Goal: Task Accomplishment & Management: Use online tool/utility

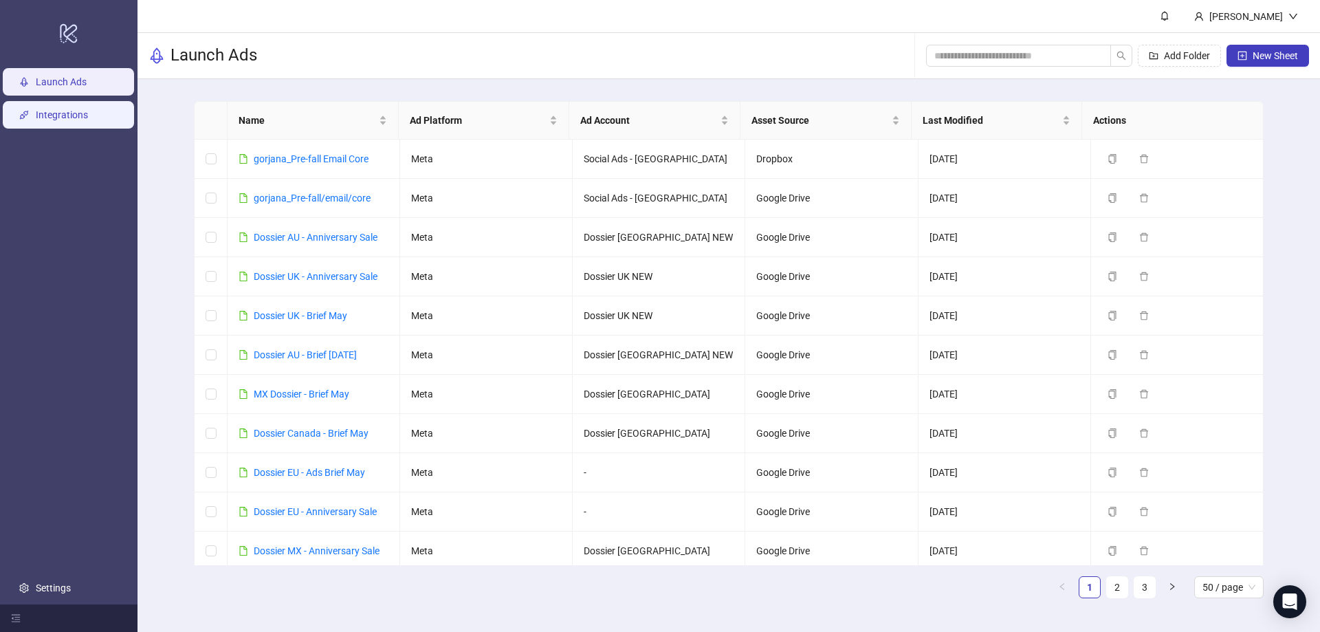
click at [66, 117] on link "Integrations" at bounding box center [62, 115] width 52 height 11
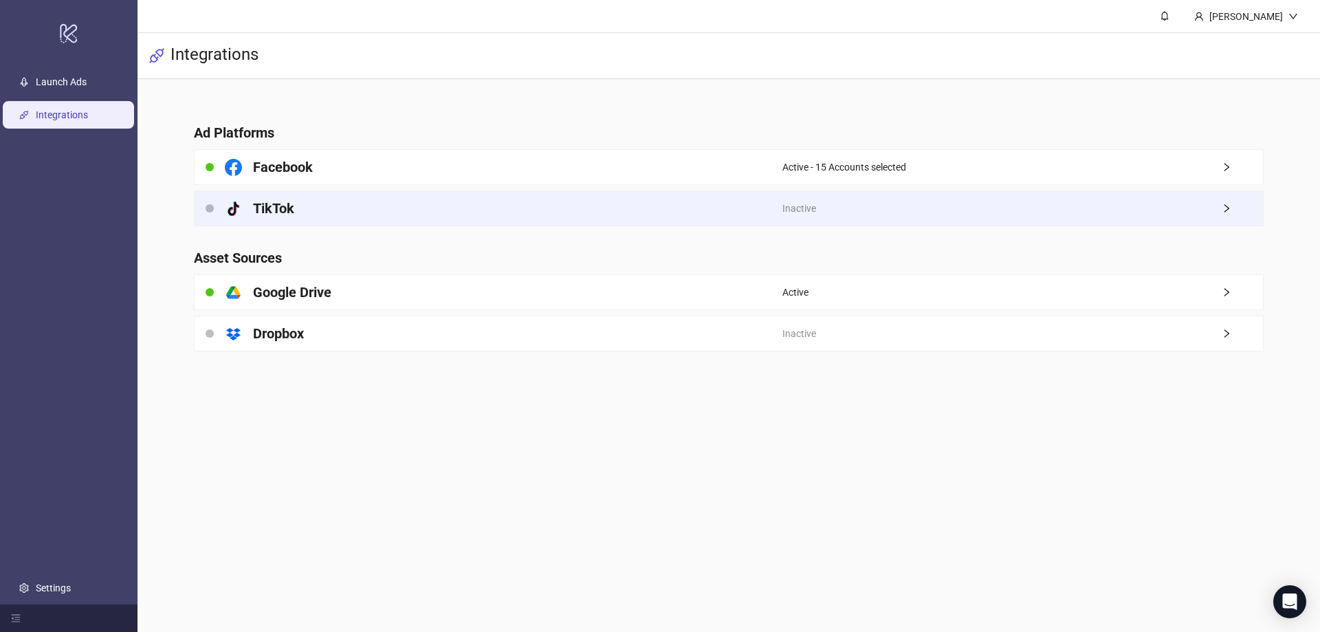
click at [298, 213] on div "platform/tik_tok TikTok" at bounding box center [489, 208] width 588 height 34
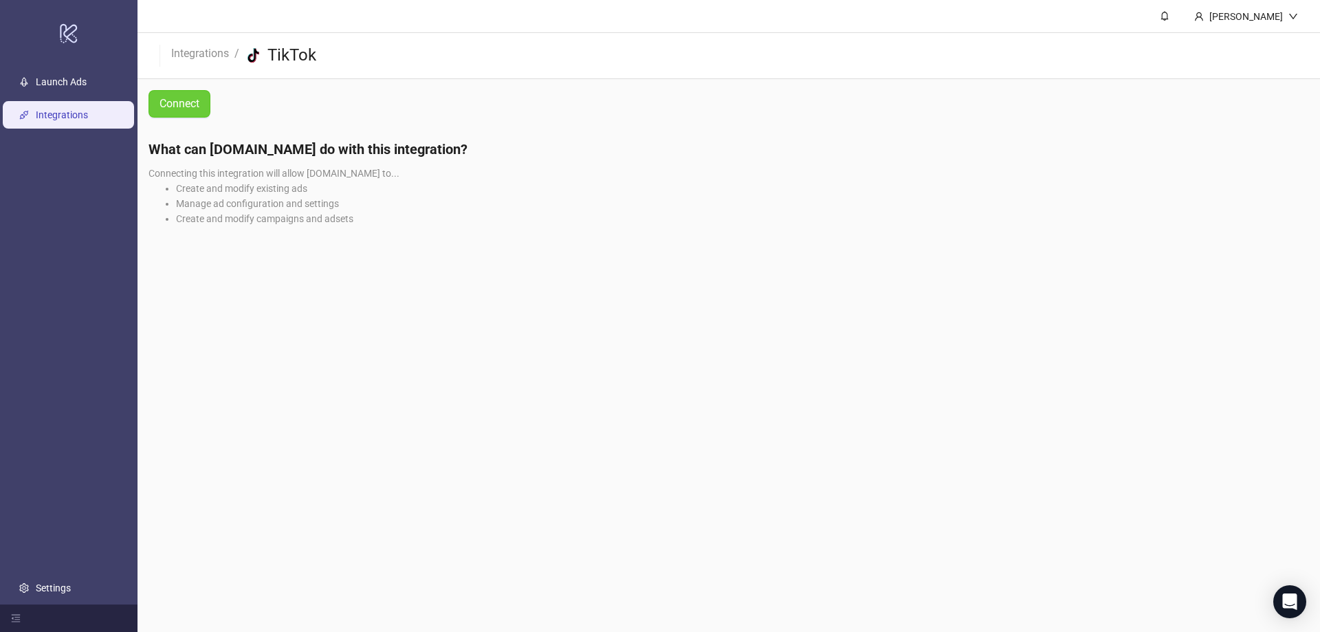
click at [190, 107] on span "Connect" at bounding box center [179, 104] width 40 height 12
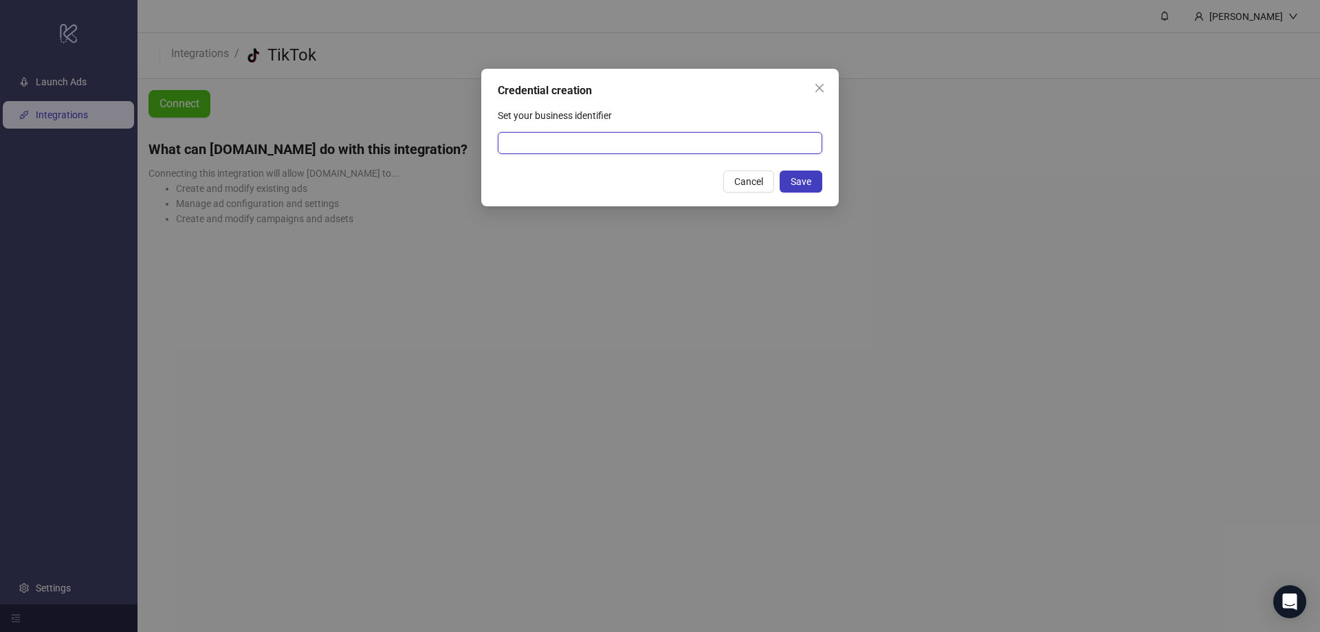
click at [574, 142] on input "Set your business identifier" at bounding box center [660, 143] width 324 height 22
click at [489, 232] on div "Credential creation Set your business identifier Cancel Save" at bounding box center [660, 316] width 1320 height 632
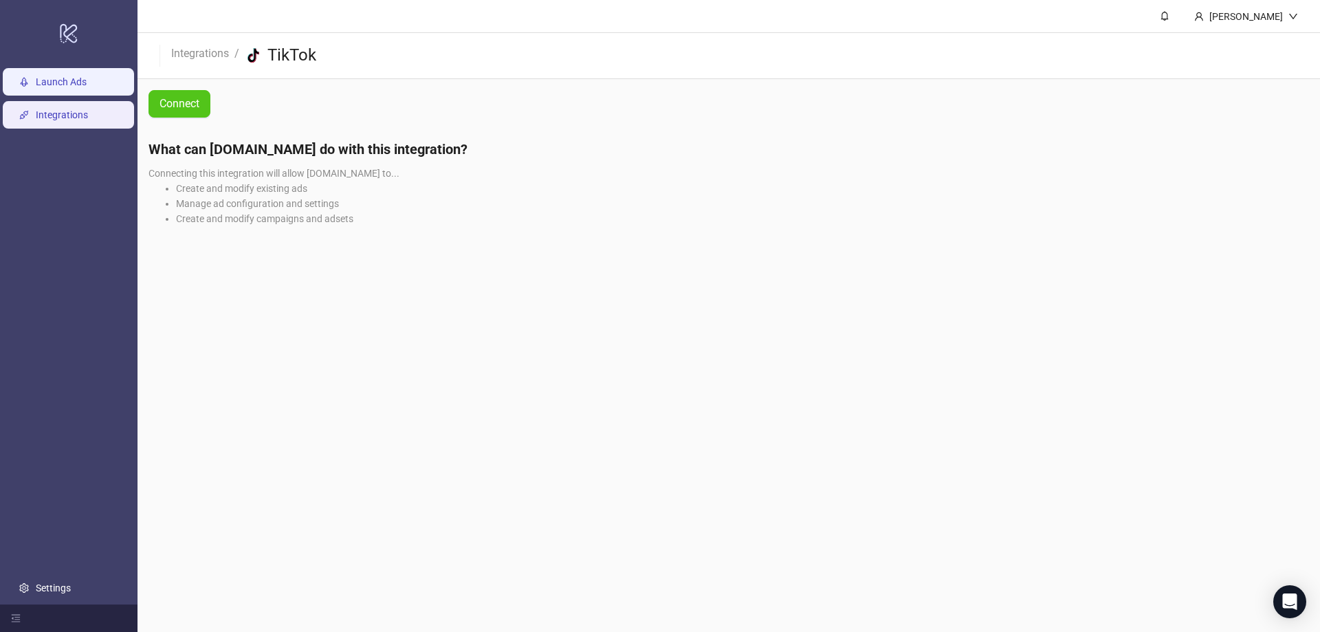
click at [73, 86] on link "Launch Ads" at bounding box center [61, 82] width 51 height 11
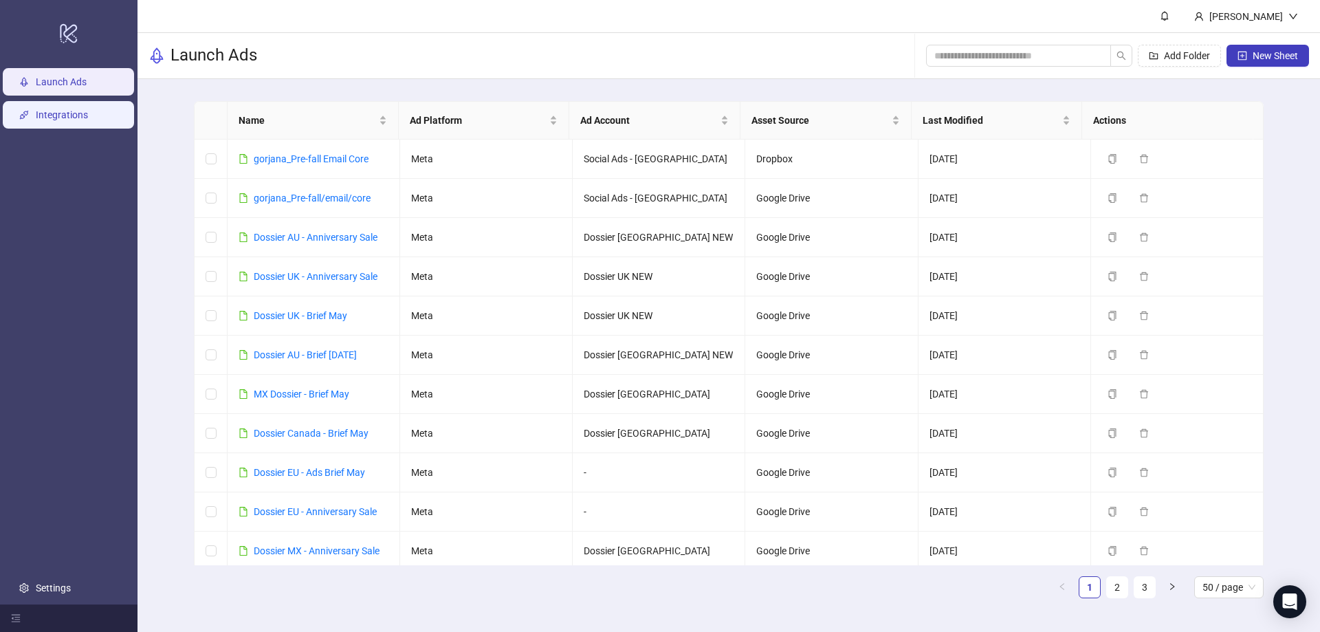
click at [43, 114] on link "Integrations" at bounding box center [62, 115] width 52 height 11
